Goal: Find contact information: Find contact information

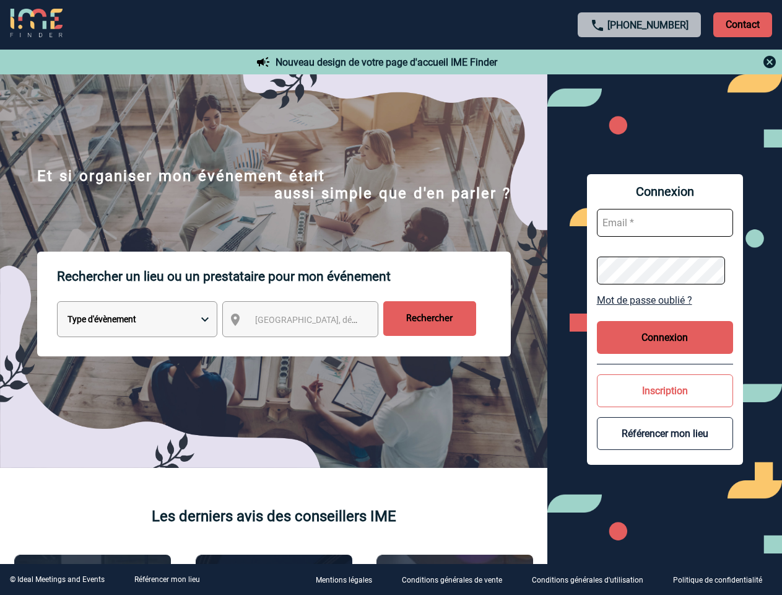
click at [391, 297] on p "Rechercher un lieu ou un prestataire pour mon événement" at bounding box center [284, 276] width 454 height 50
click at [743, 24] on p "Contact" at bounding box center [742, 24] width 59 height 25
click at [640, 62] on div at bounding box center [640, 62] width 276 height 15
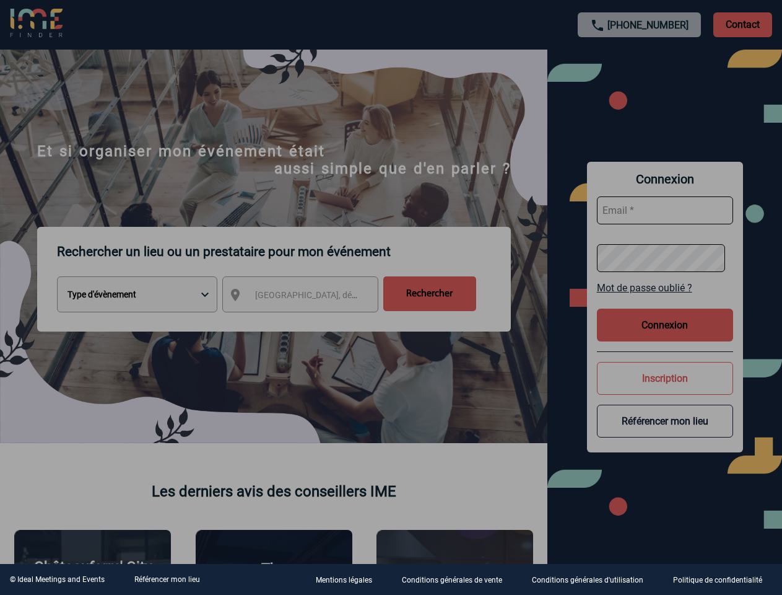
click at [312, 321] on div at bounding box center [391, 297] width 782 height 595
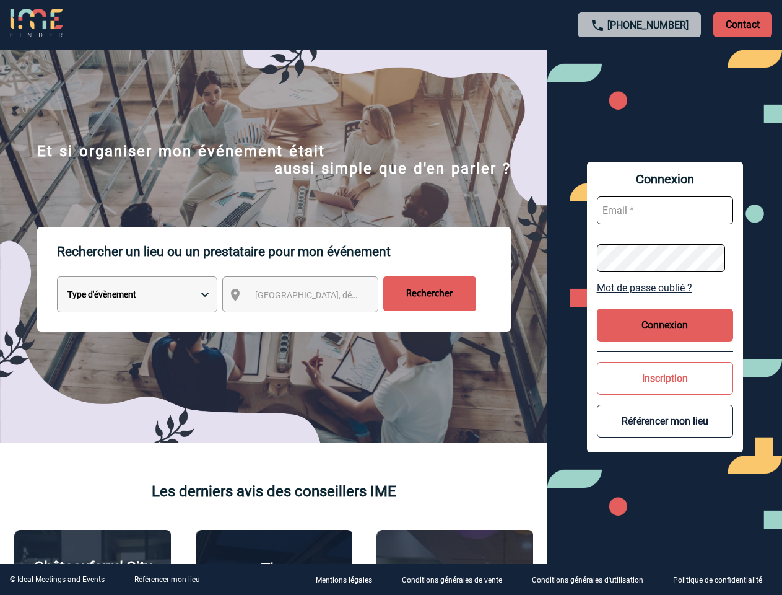
click at [665, 300] on body "[PHONE_NUMBER] Contact Contact Nouveau design de votre page d'accueil IME Finde…" at bounding box center [391, 297] width 782 height 595
click at [665, 337] on button "Connexion" at bounding box center [665, 324] width 136 height 33
click at [665, 390] on button "Inscription" at bounding box center [665, 378] width 136 height 33
click at [665, 433] on div at bounding box center [353, 269] width 707 height 538
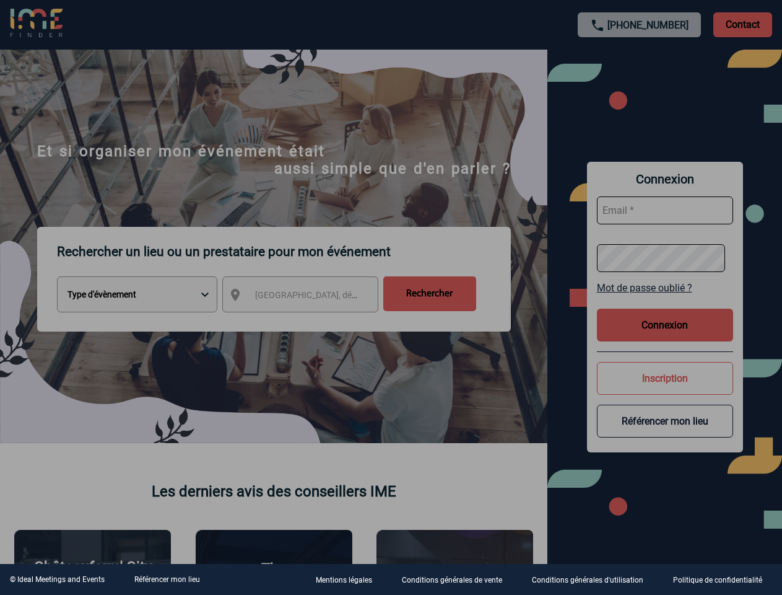
click at [167, 579] on link "Référencer mon lieu" at bounding box center [167, 579] width 66 height 9
